Goal: Information Seeking & Learning: Find specific fact

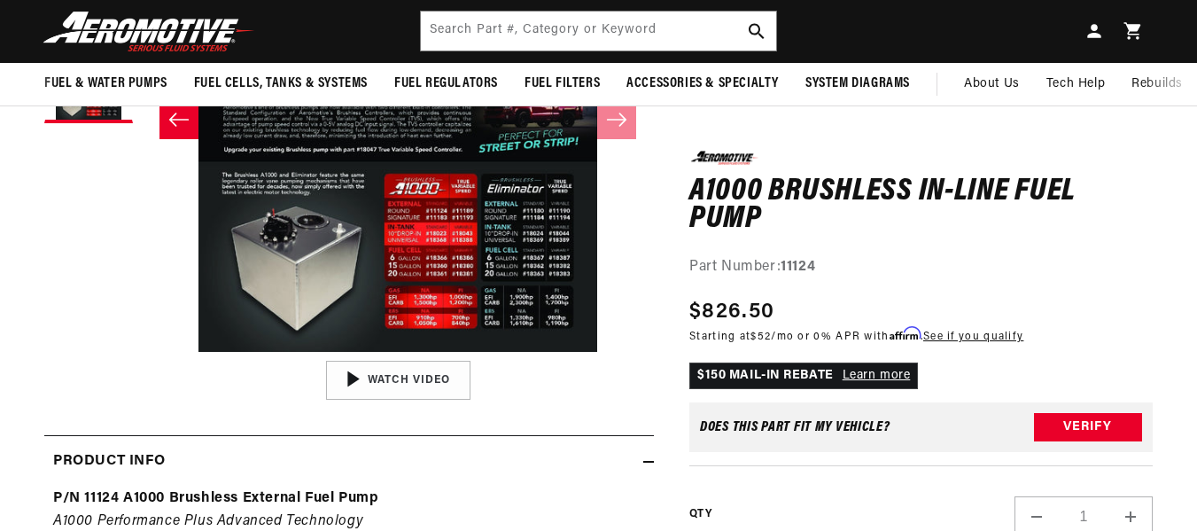
scroll to position [122, 0]
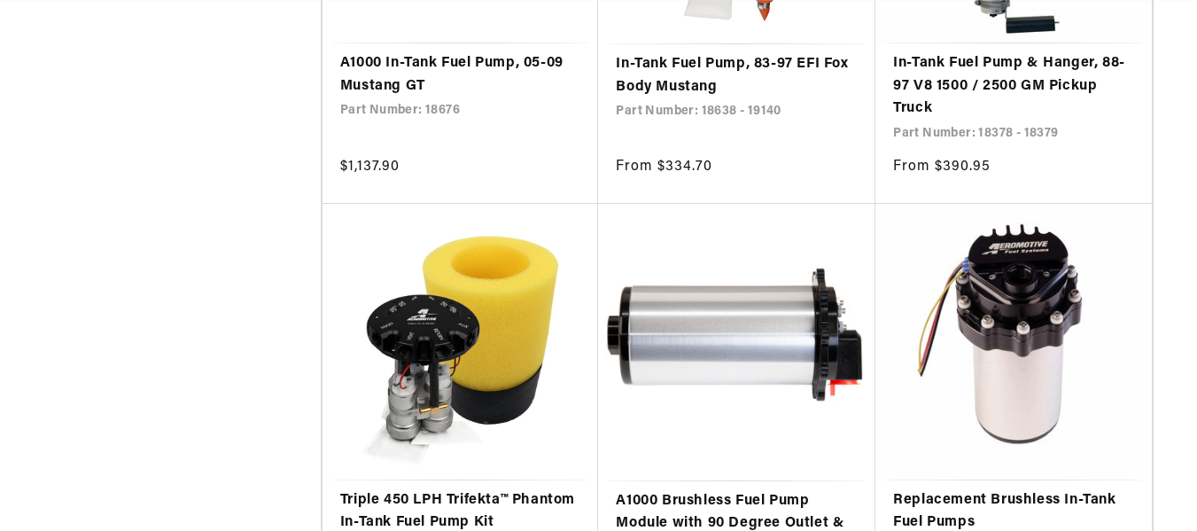
scroll to position [3541, 0]
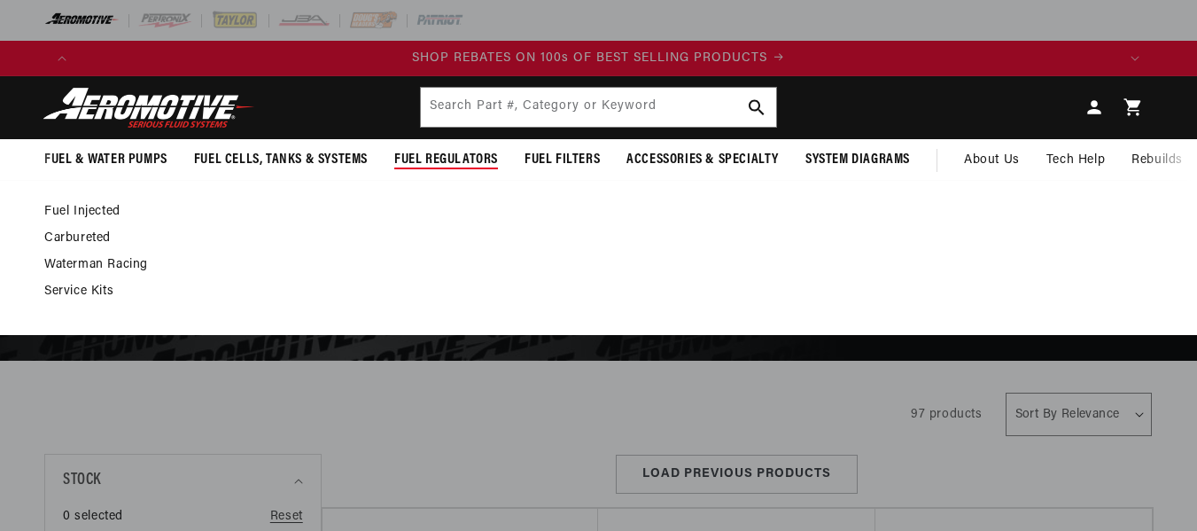
click at [462, 162] on span "Fuel Regulators" at bounding box center [446, 160] width 104 height 19
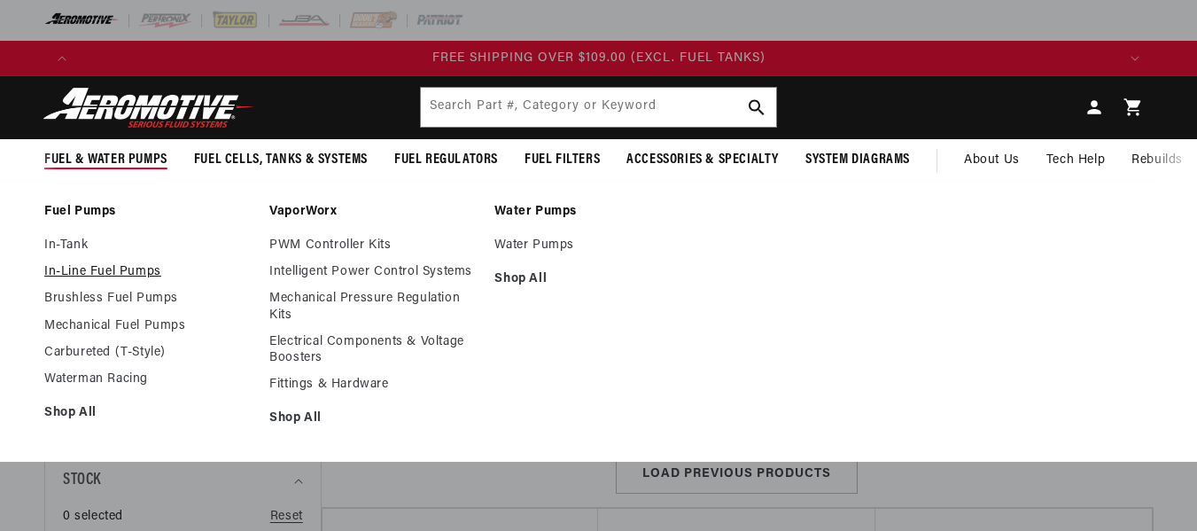
click at [102, 275] on link "In-Line Fuel Pumps" at bounding box center [147, 272] width 207 height 16
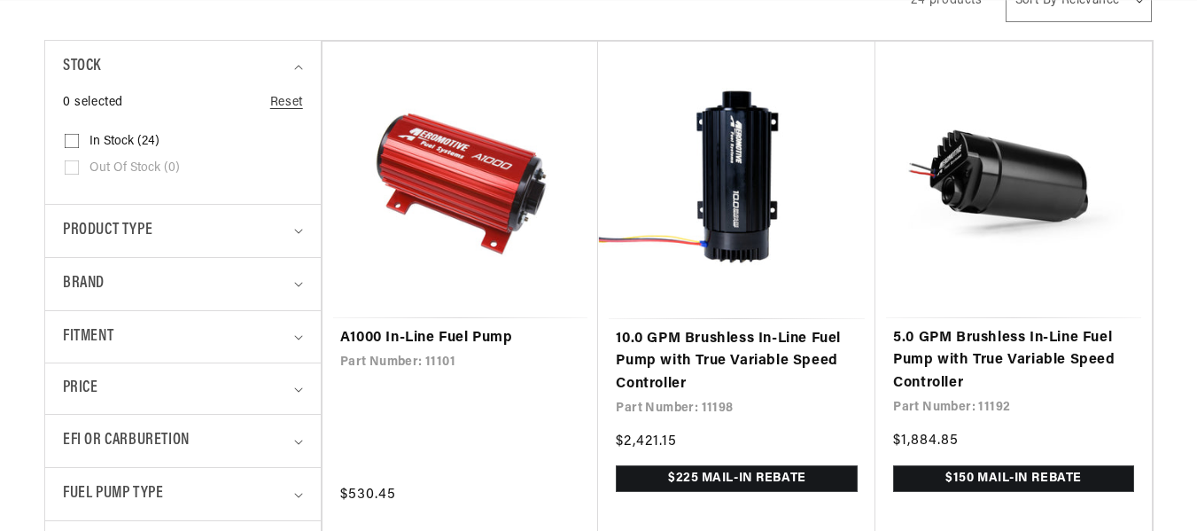
drag, startPoint x: 0, startPoint y: 0, endPoint x: 1208, endPoint y: 55, distance: 1209.4
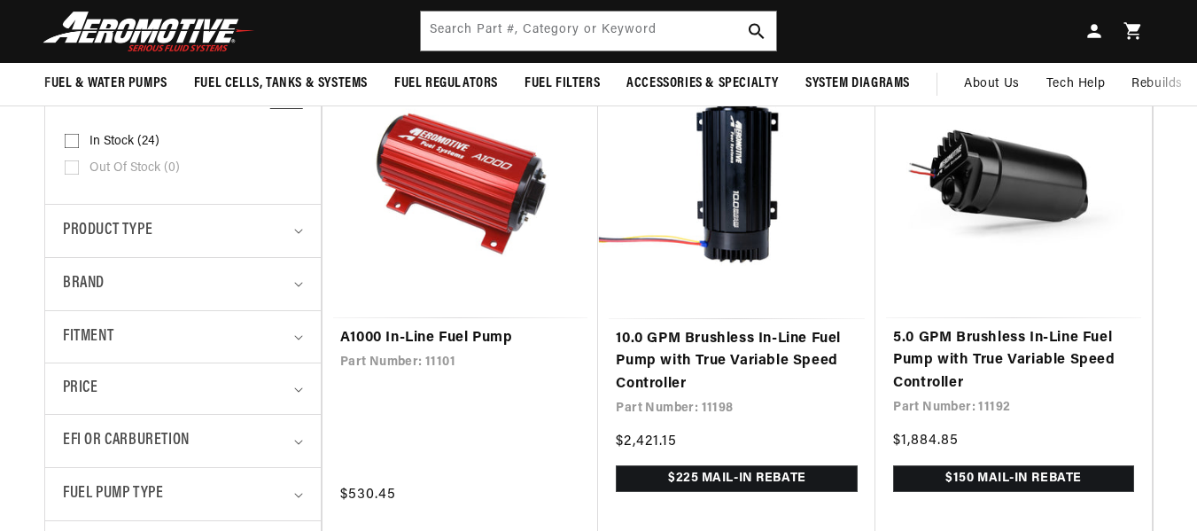
scroll to position [402, 0]
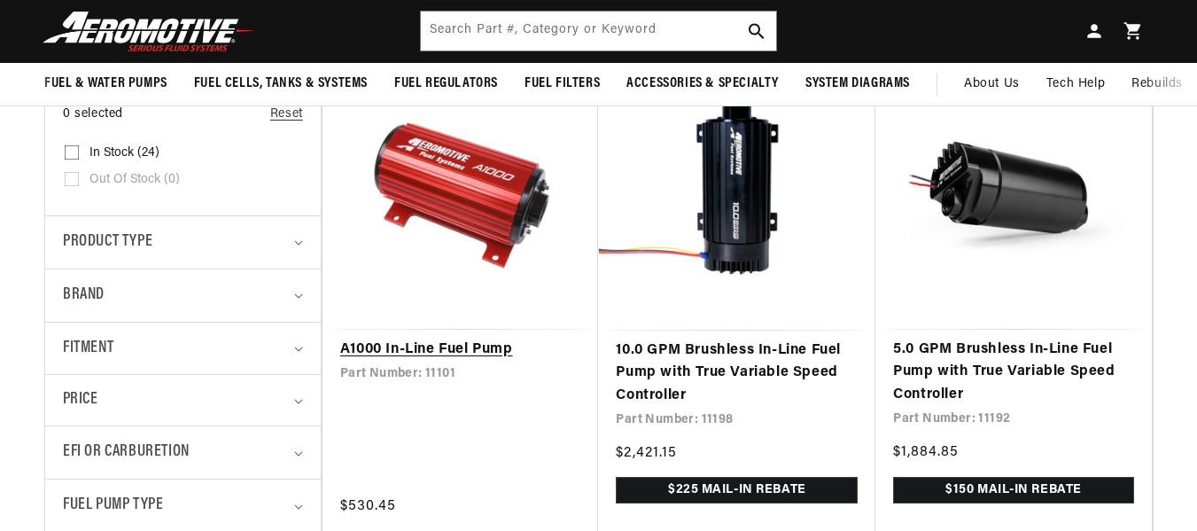
click at [464, 338] on link "A1000 In-Line Fuel Pump" at bounding box center [460, 349] width 241 height 23
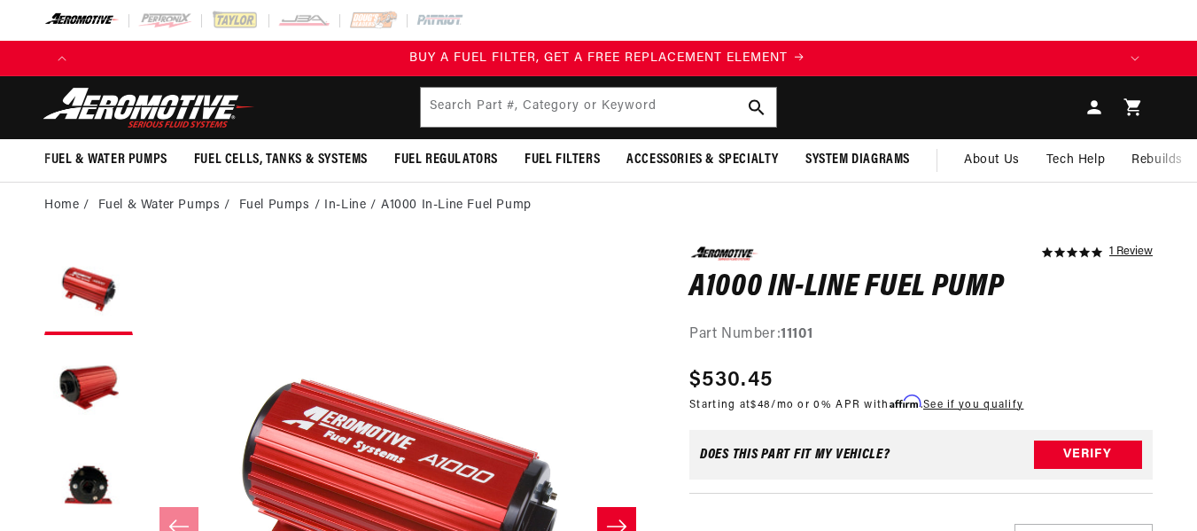
scroll to position [0, 1037]
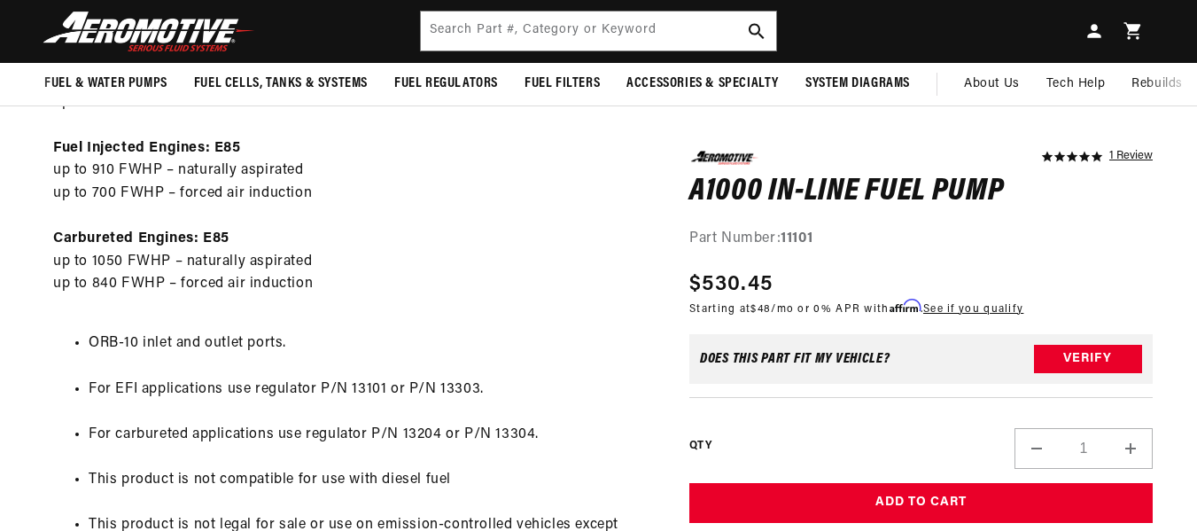
drag, startPoint x: 1209, startPoint y: 54, endPoint x: 1209, endPoint y: 205, distance: 151.5
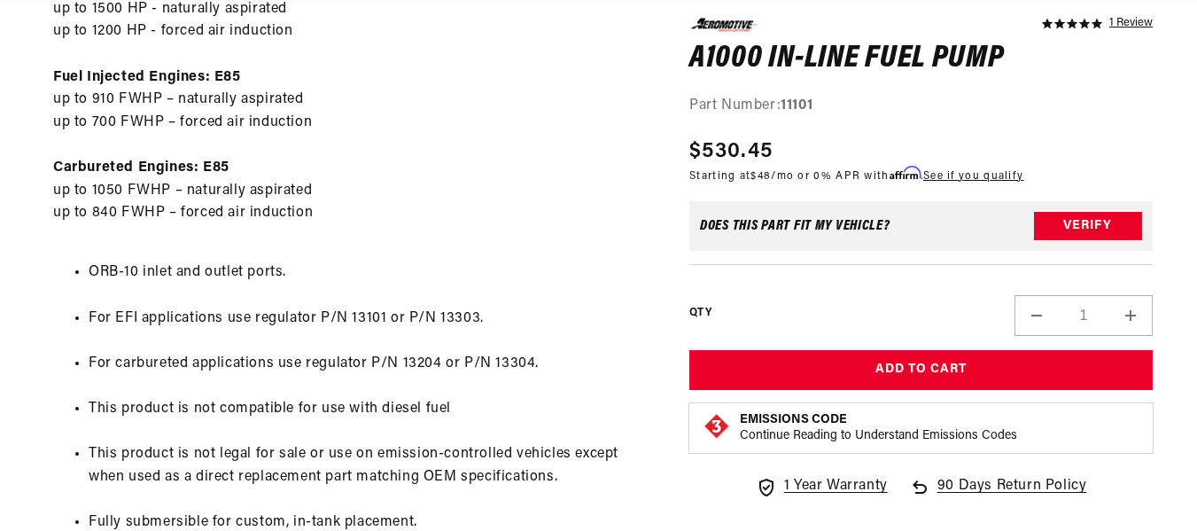
scroll to position [0, 2074]
drag, startPoint x: 314, startPoint y: 320, endPoint x: 490, endPoint y: 310, distance: 175.6
click at [490, 310] on li "For EFI applications use regulator P/N 13101 or P/N 13303." at bounding box center [367, 318] width 556 height 23
copy li "P/N 13101 or P/N 13303."
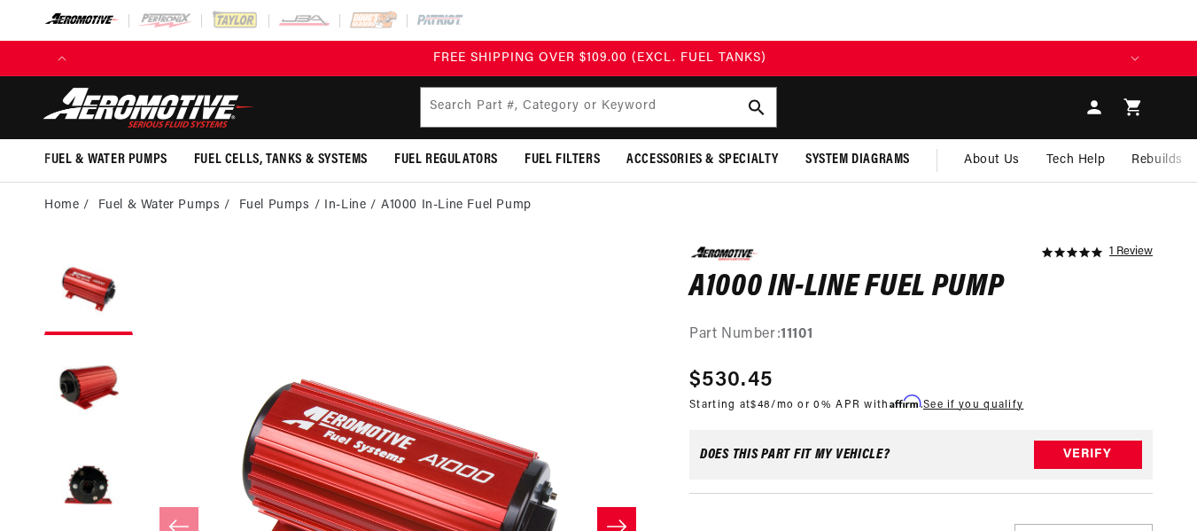
scroll to position [0, 3112]
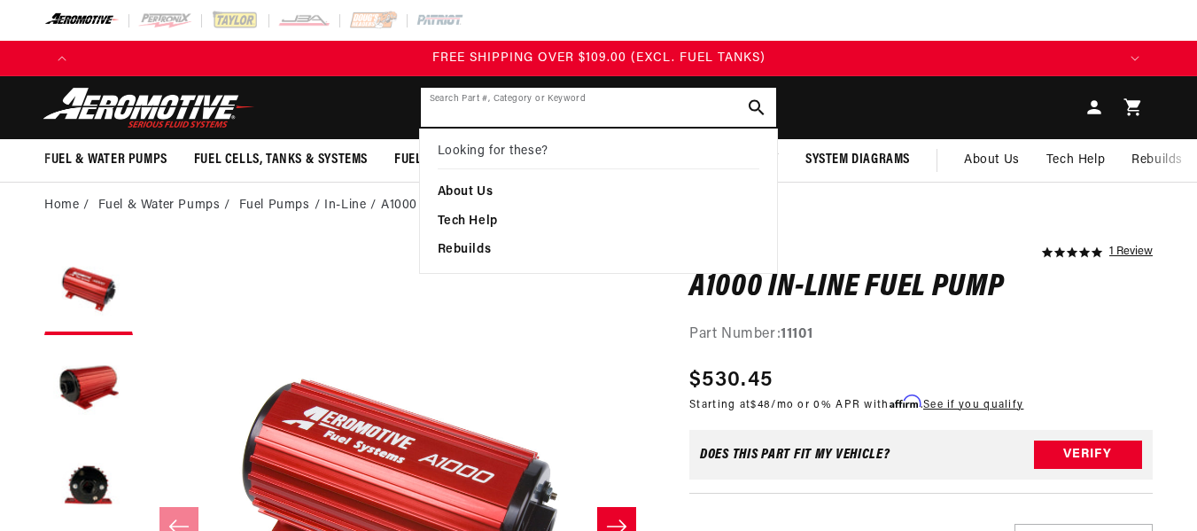
click at [645, 107] on input "Search Part #, Category or Keyword" at bounding box center [599, 107] width 356 height 39
paste input "P/N 13101 or P/N 13303."
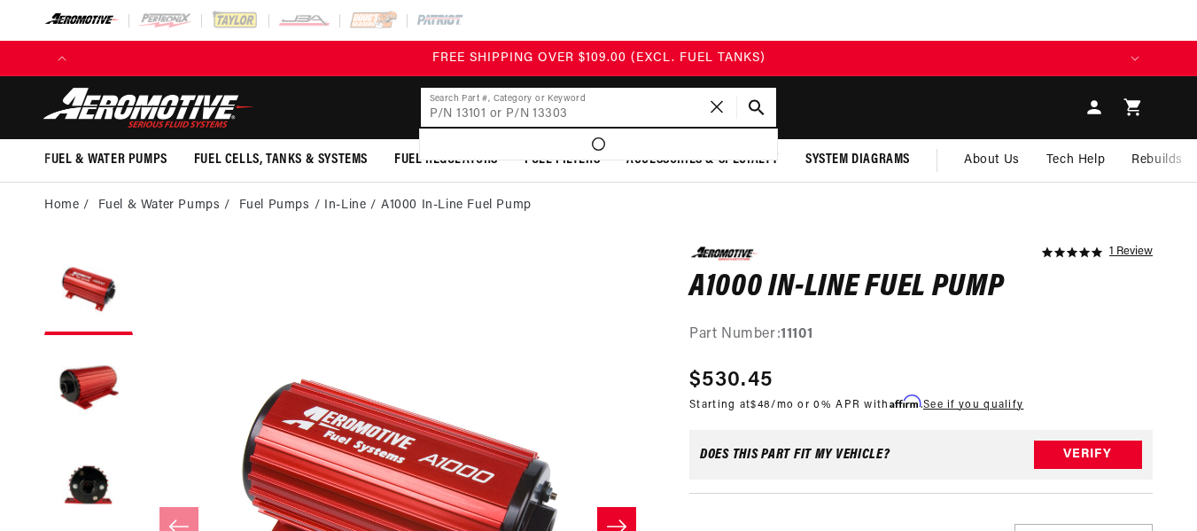
type input "P/N 13101 or P/N 13303"
click at [737, 88] on button "Search Part #, Category or Keyword" at bounding box center [756, 107] width 39 height 39
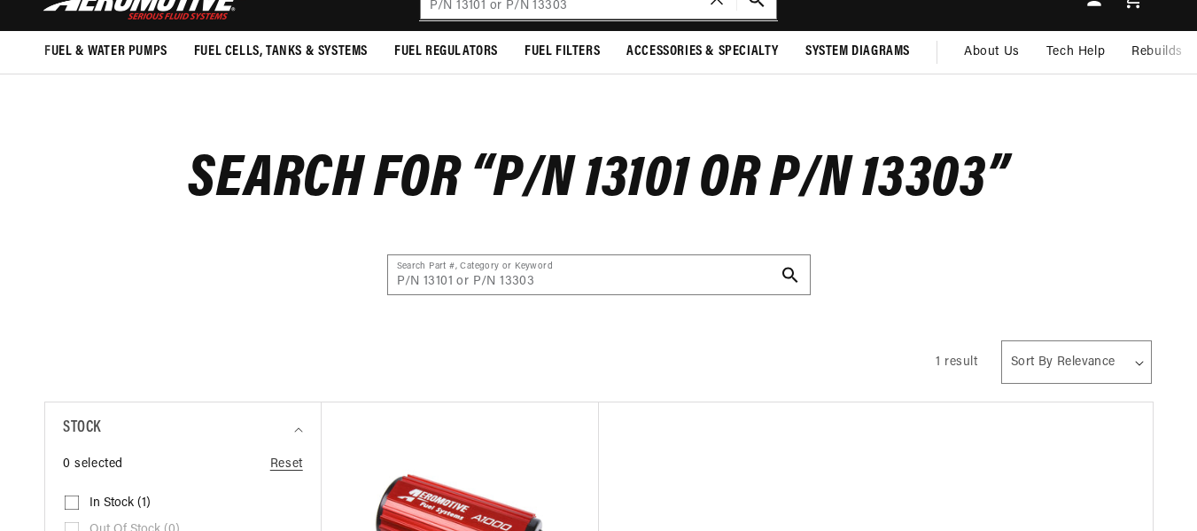
scroll to position [2, 0]
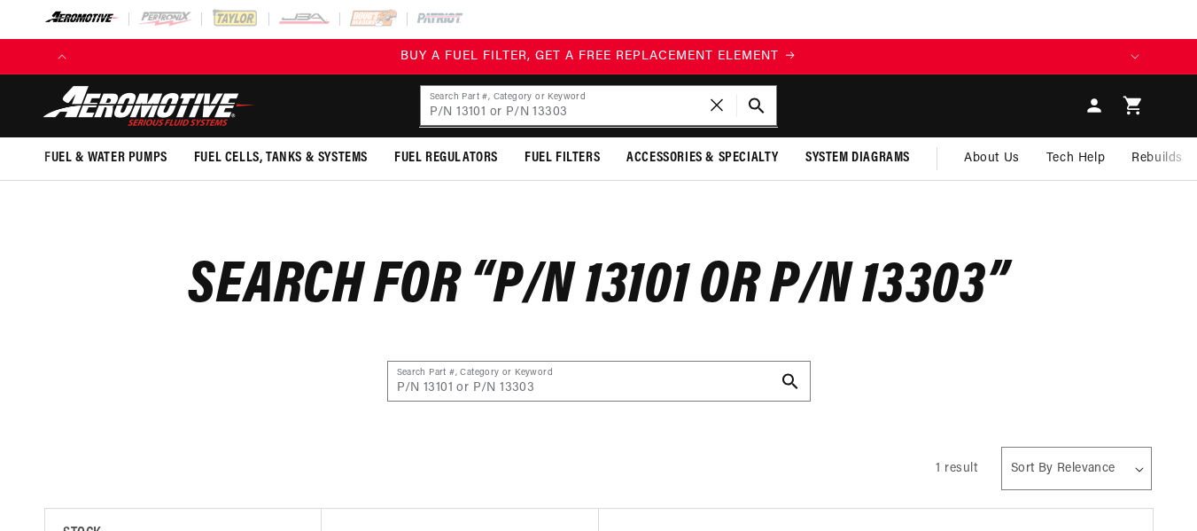
drag, startPoint x: 1209, startPoint y: 104, endPoint x: 1130, endPoint y: 111, distance: 79.1
click at [1130, 111] on html "Skip to content Your cart Your cart is empty Loading... You may also like Subto…" at bounding box center [598, 263] width 1197 height 531
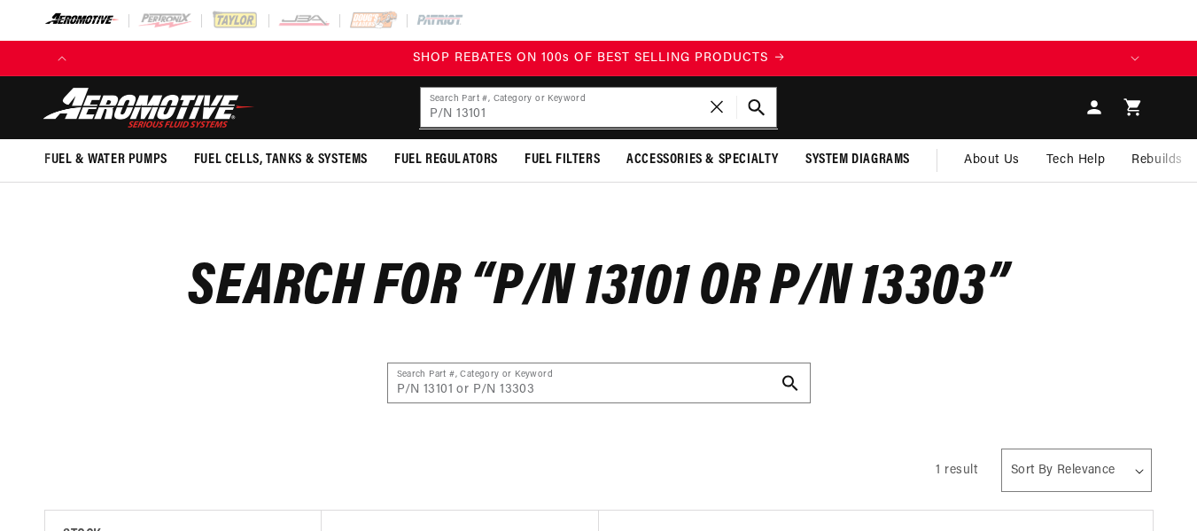
scroll to position [0, 2074]
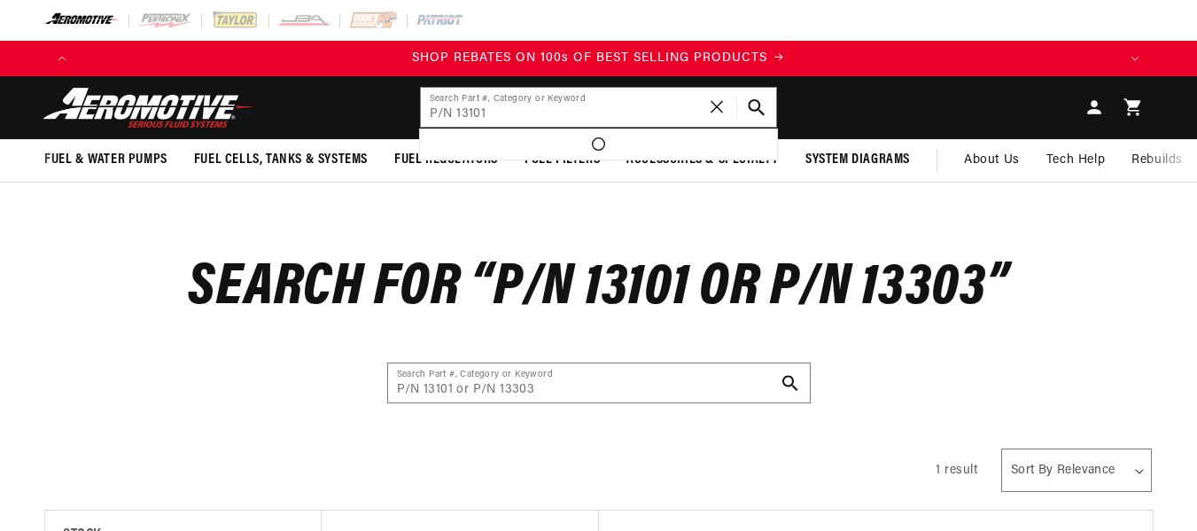
type input "P/N 13101"
click at [737, 88] on button "Search Part #, Category or Keyword" at bounding box center [756, 107] width 39 height 39
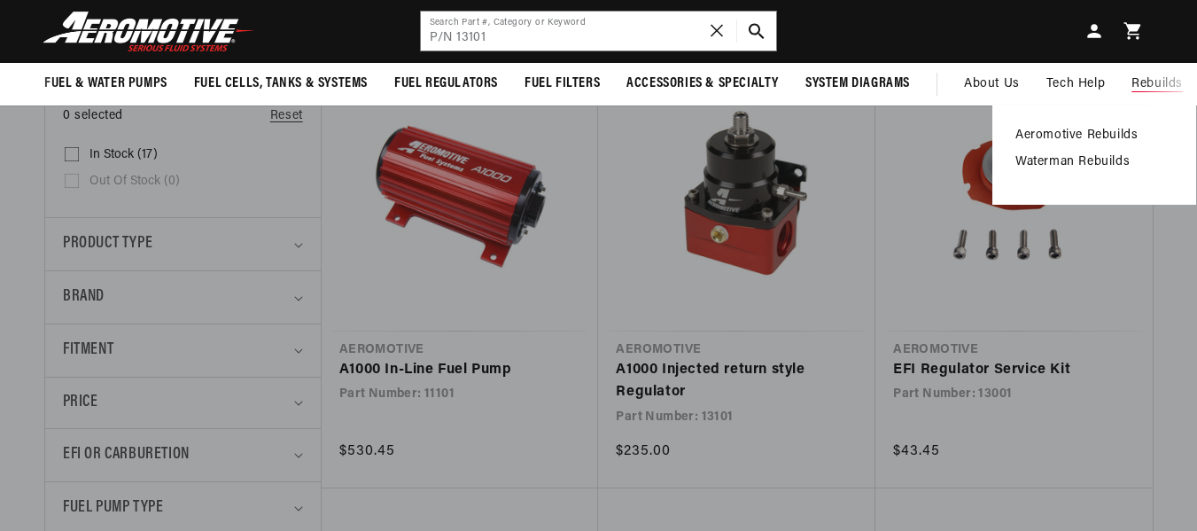
drag, startPoint x: 1209, startPoint y: 53, endPoint x: 1172, endPoint y: 112, distance: 70.0
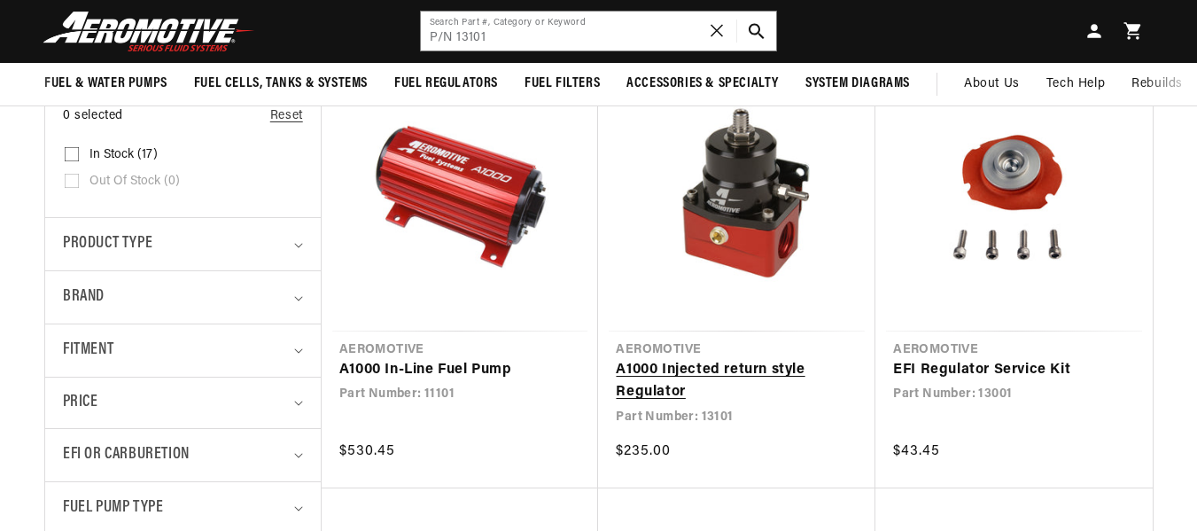
click at [756, 359] on link "A1000 Injected return style Regulator" at bounding box center [737, 381] width 242 height 45
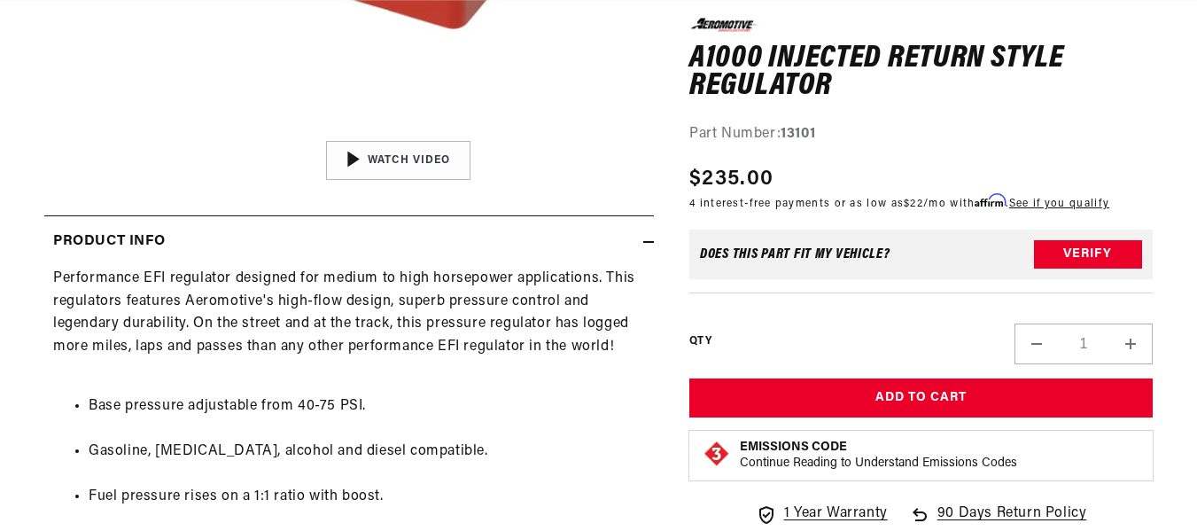
scroll to position [0, 2074]
drag, startPoint x: 1209, startPoint y: 73, endPoint x: 1209, endPoint y: 189, distance: 116.0
